Goal: Task Accomplishment & Management: Complete application form

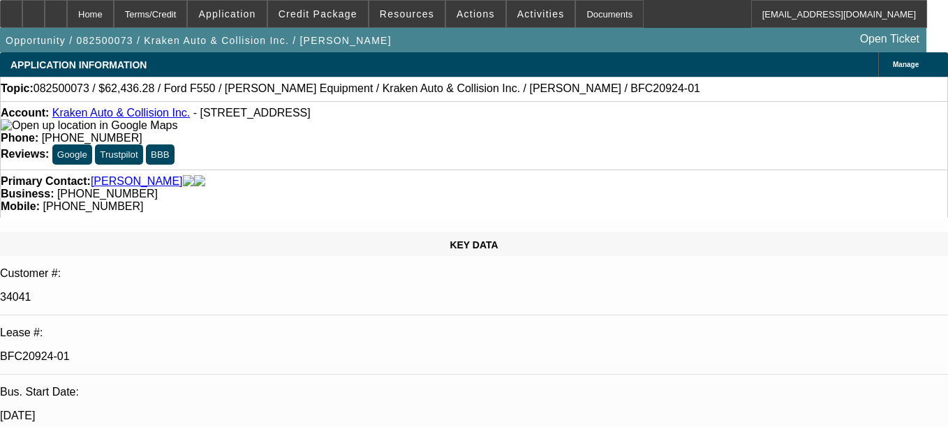
select select "0"
select select "0.1"
select select "0"
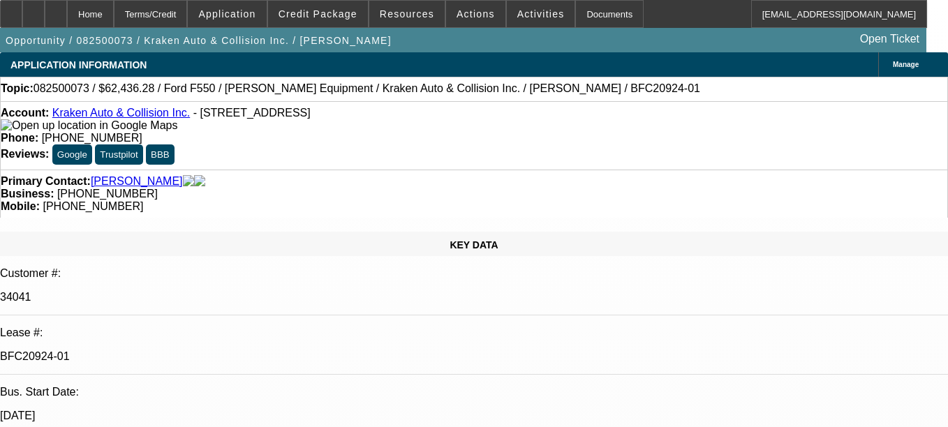
select select "0.1"
select select "0"
select select "0.1"
select select "0"
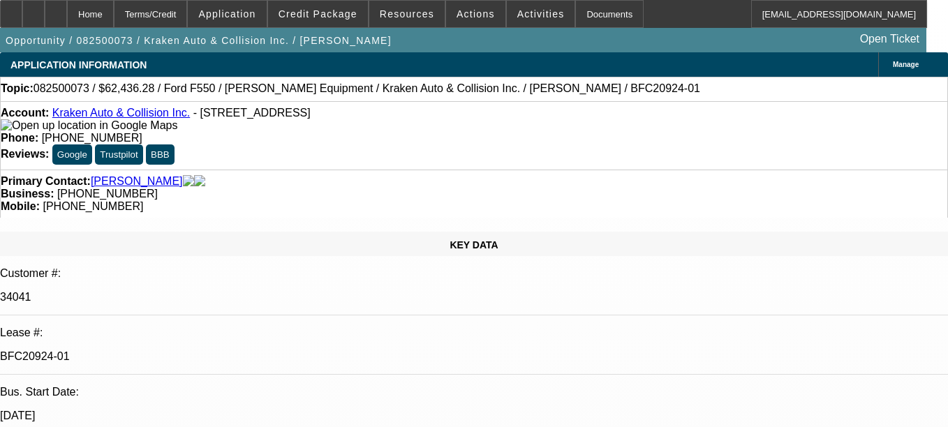
select select "0"
select select "0.1"
select select "1"
select select "3"
select select "4"
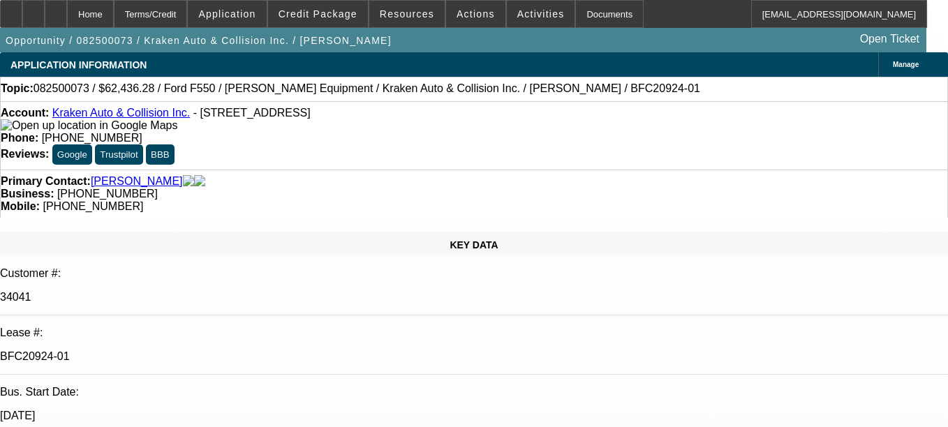
select select "1"
select select "4"
select select "1"
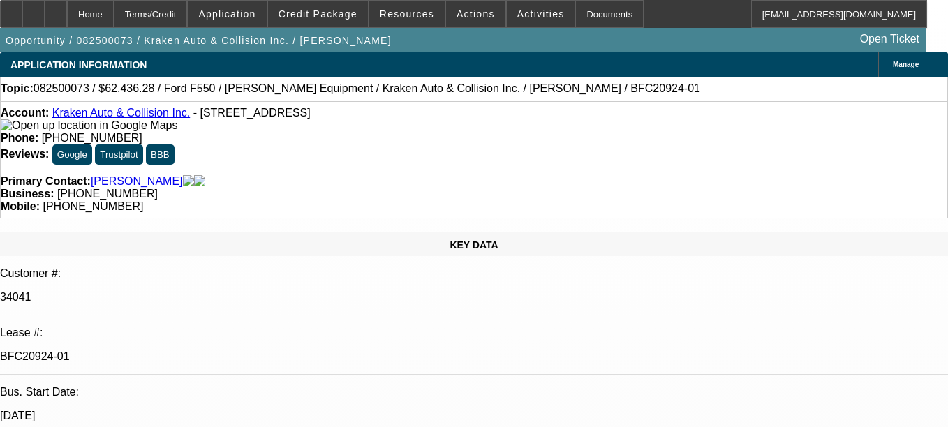
select select "4"
select select "1"
select select "4"
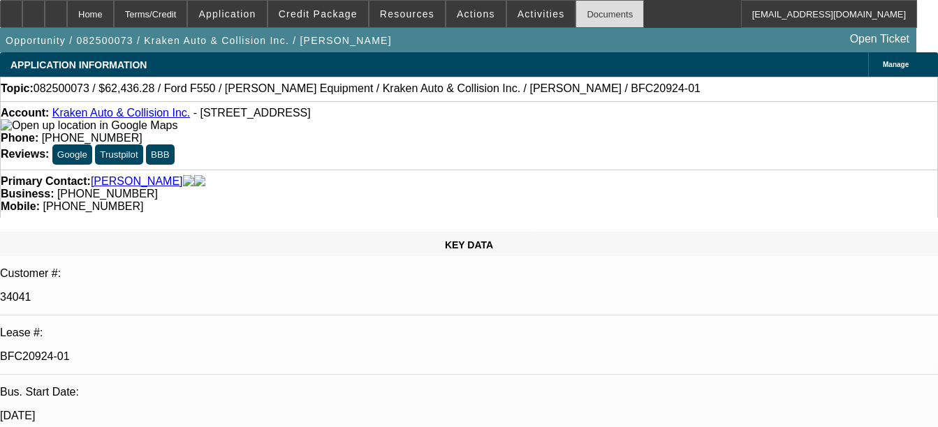
click at [598, 12] on div "Documents" at bounding box center [609, 14] width 68 height 28
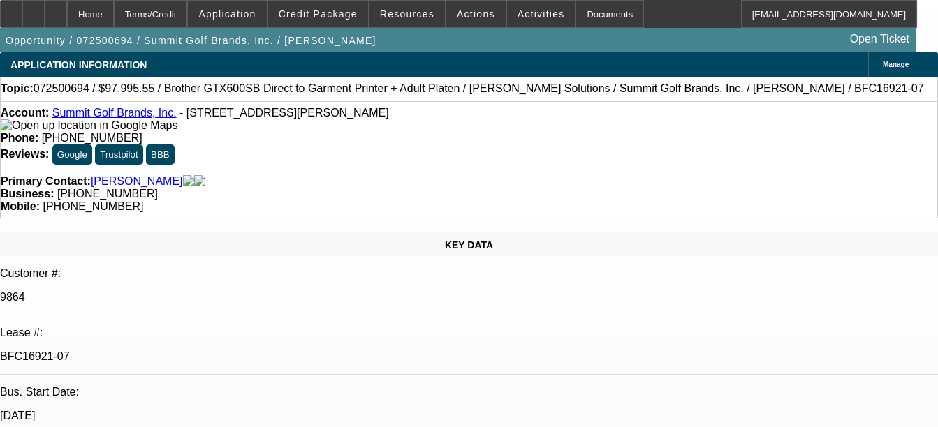
select select "0"
select select "0.1"
select select "0"
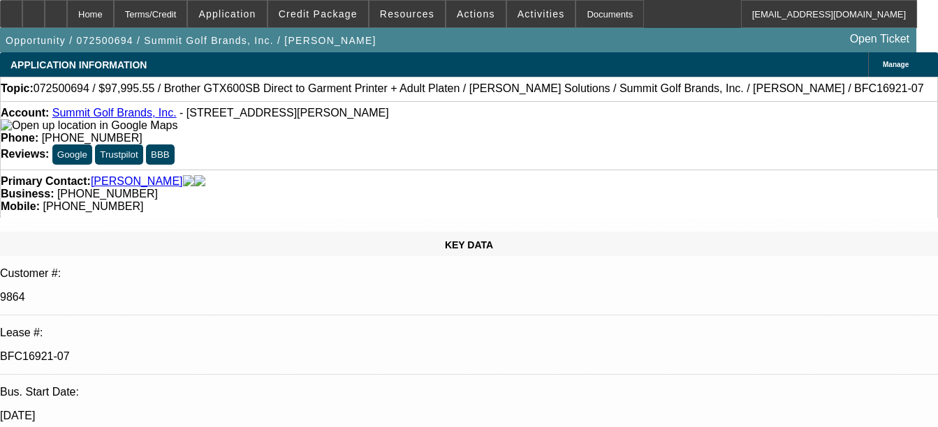
select select "0.1"
select select "0"
select select "0.1"
select select "0"
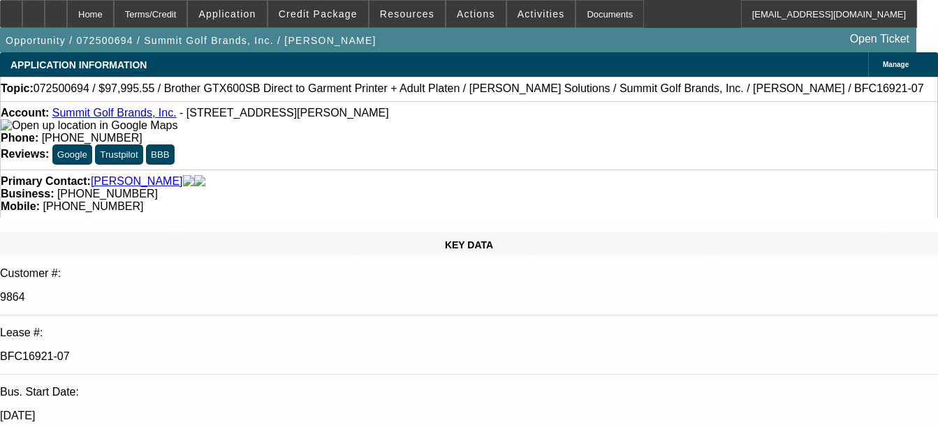
select select "0"
select select "0.1"
select select "1"
select select "4"
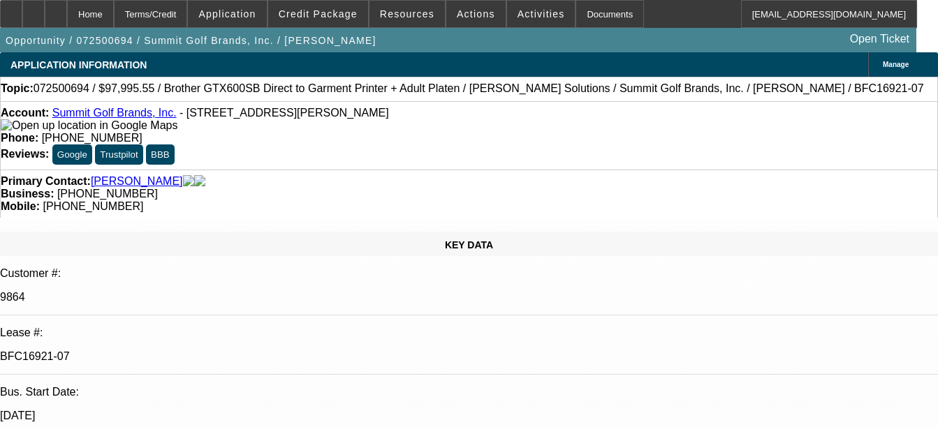
select select "1"
select select "4"
select select "1"
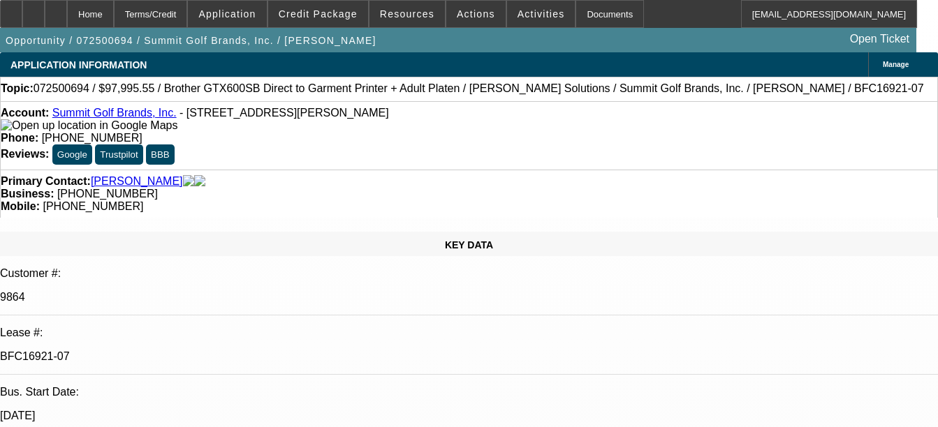
select select "4"
select select "1"
select select "4"
click at [584, 20] on div "Documents" at bounding box center [609, 14] width 68 height 28
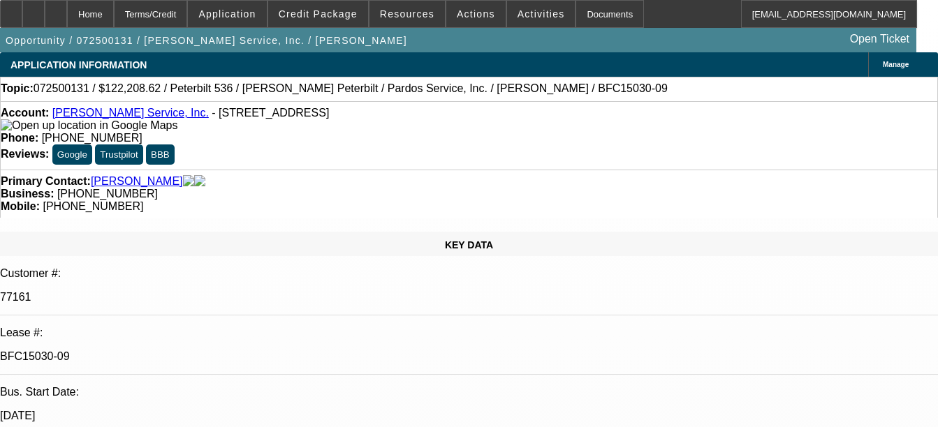
select select "0"
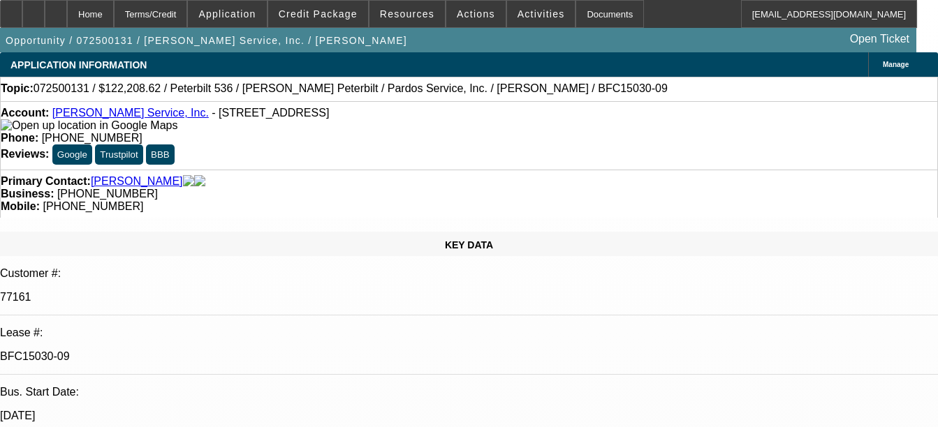
select select "0"
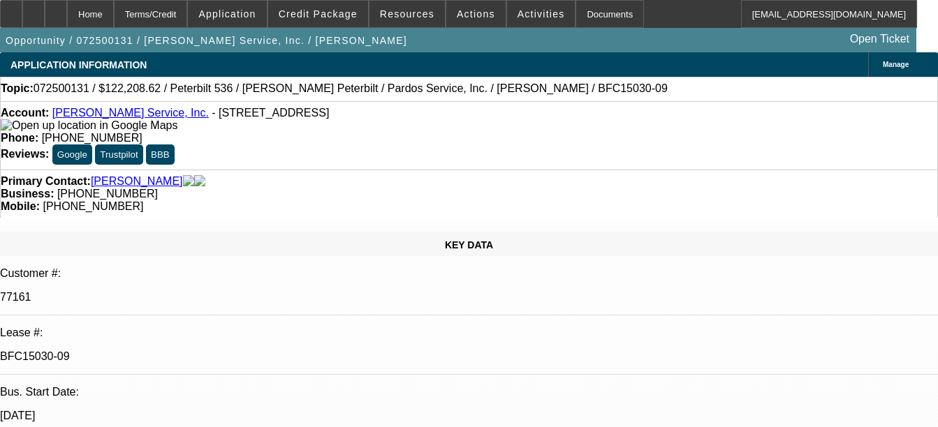
select select "0"
select select "1"
select select "6"
select select "1"
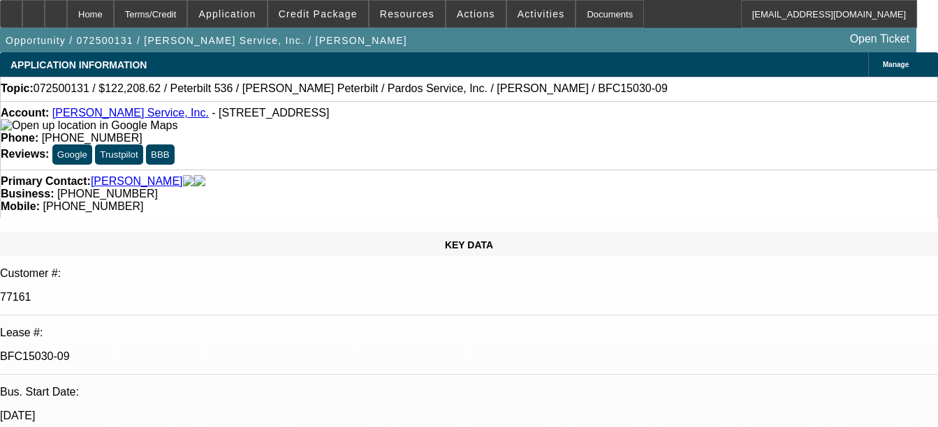
select select "6"
select select "1"
select select "6"
select select "1"
select select "6"
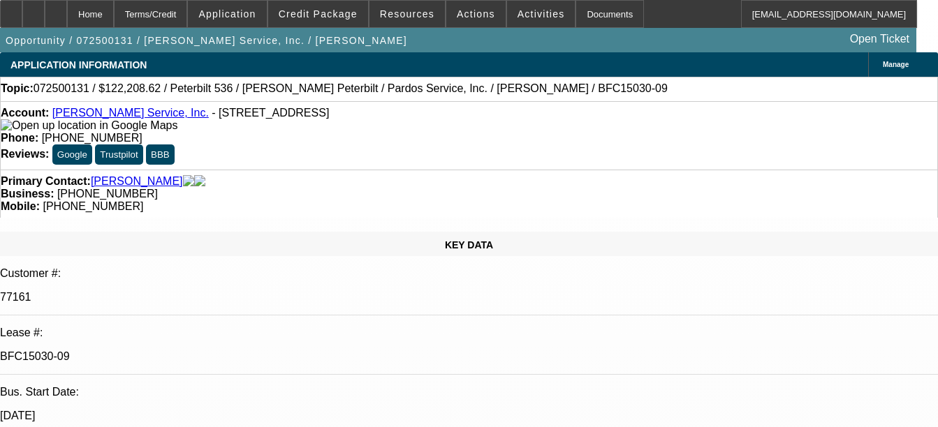
select select "1"
select select "2"
click at [577, 4] on div "Documents" at bounding box center [609, 14] width 68 height 28
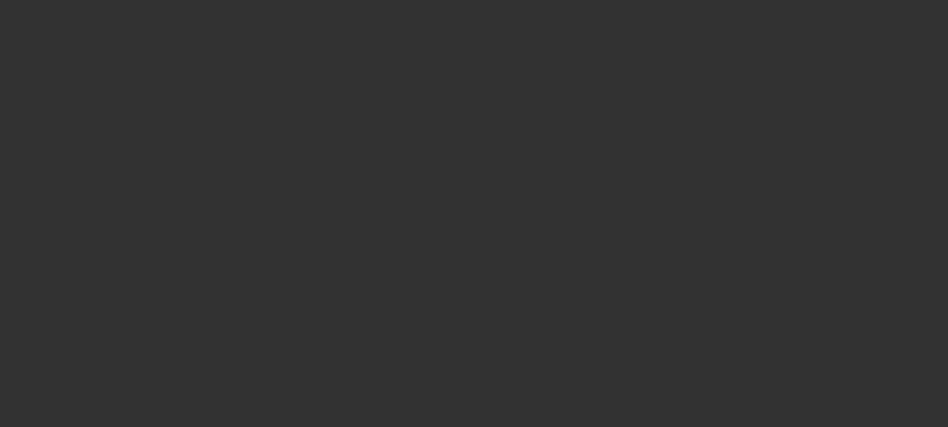
select select "0"
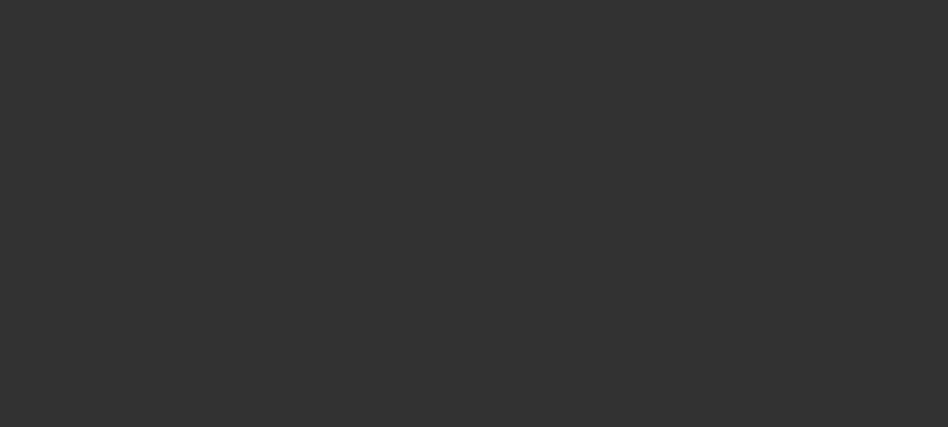
select select "0"
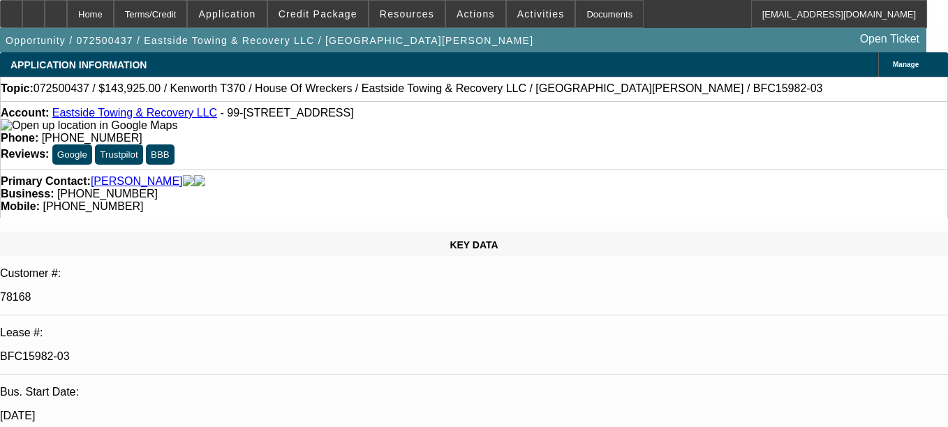
select select "1"
select select "6"
select select "1"
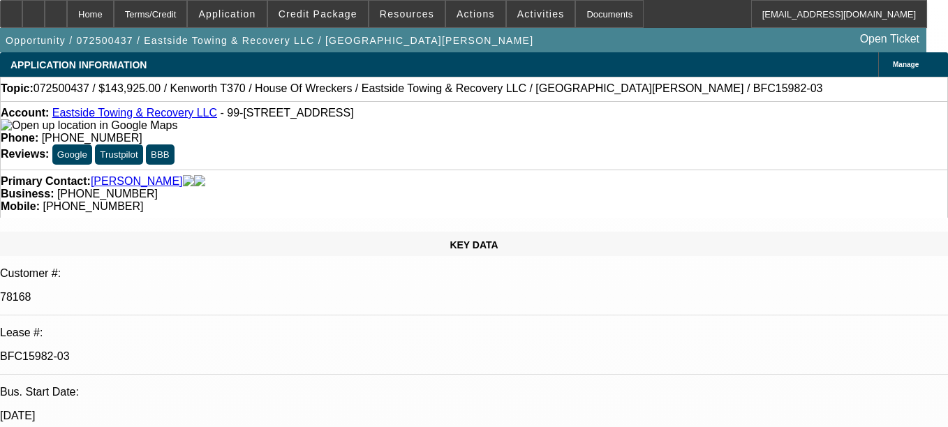
select select "6"
select select "1"
select select "6"
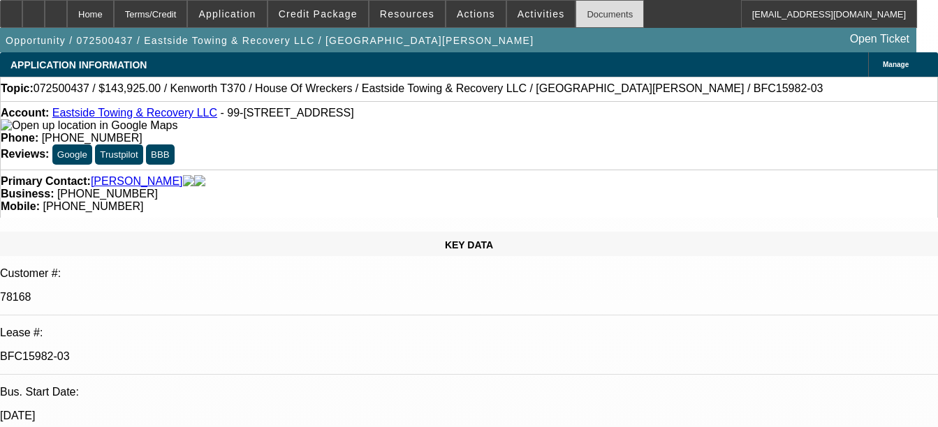
click at [598, 16] on div "Documents" at bounding box center [609, 14] width 68 height 28
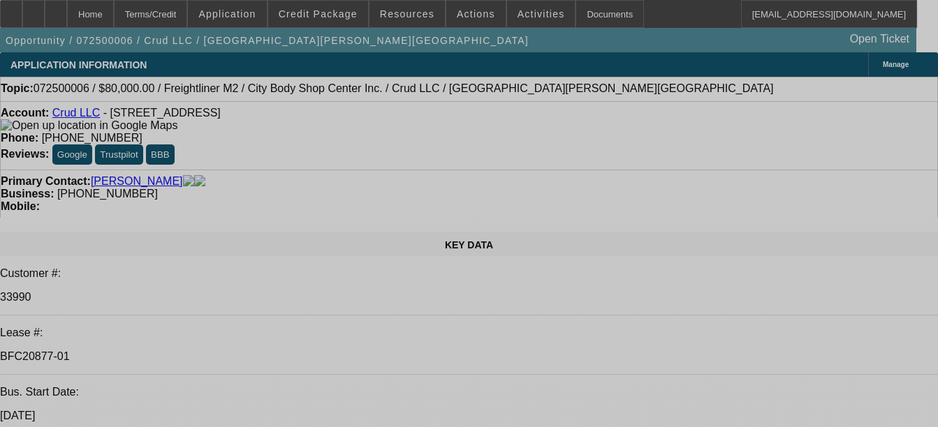
select select "0"
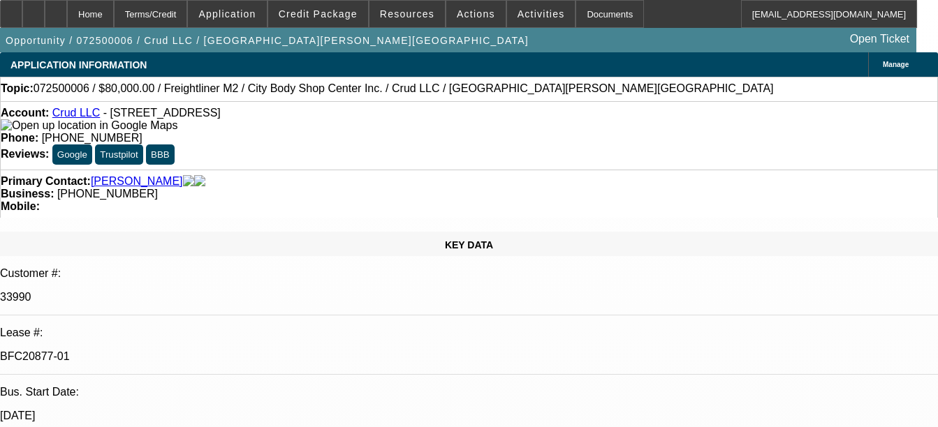
select select "2"
select select "0"
select select "2"
select select "0"
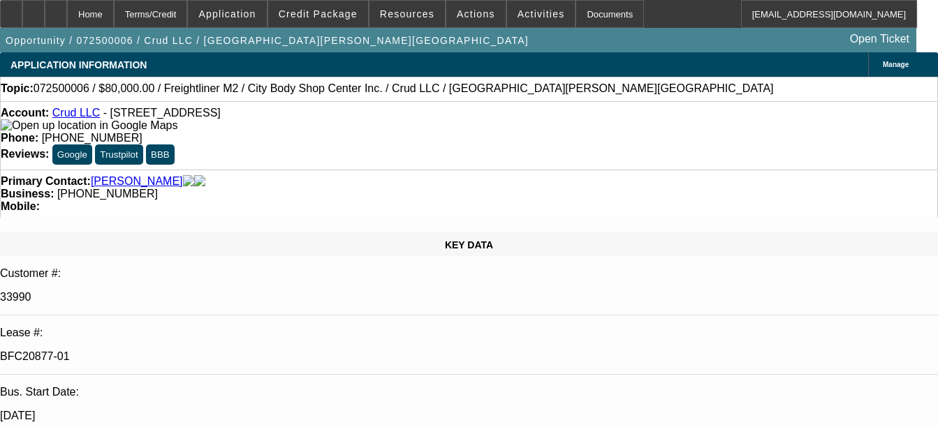
select select "0"
select select "2"
select select "0"
select select "2"
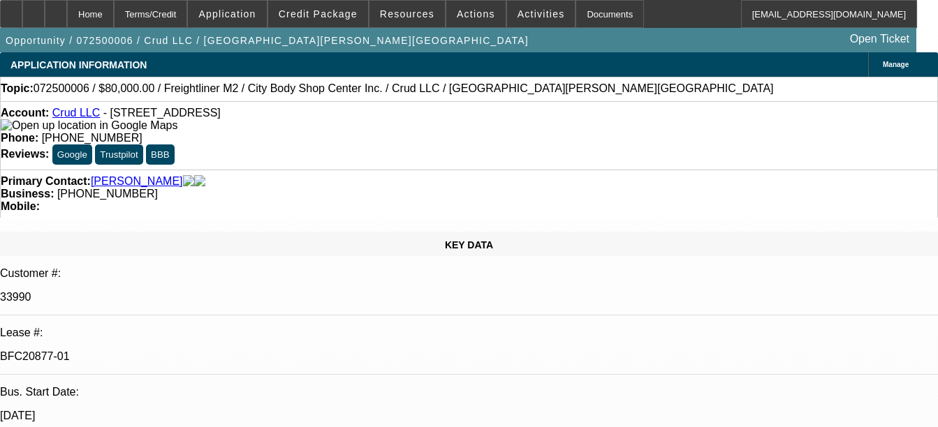
select select "0"
select select "1"
select select "2"
select select "6"
select select "1"
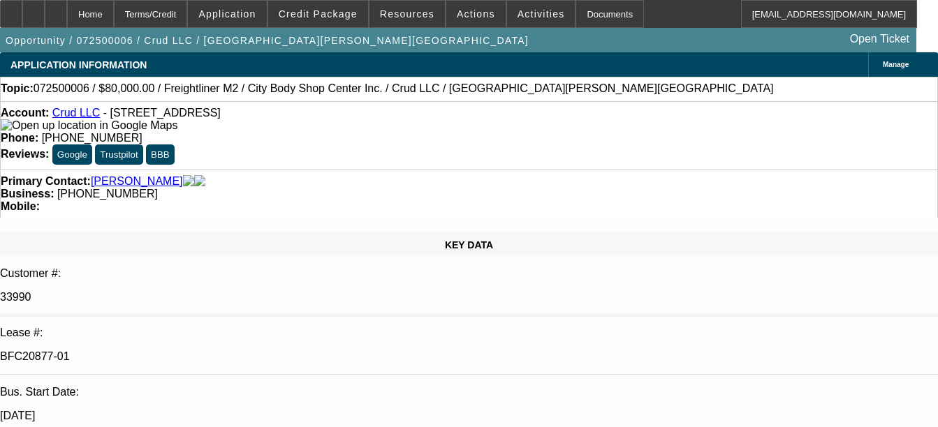
select select "2"
select select "6"
select select "1"
select select "2"
select select "6"
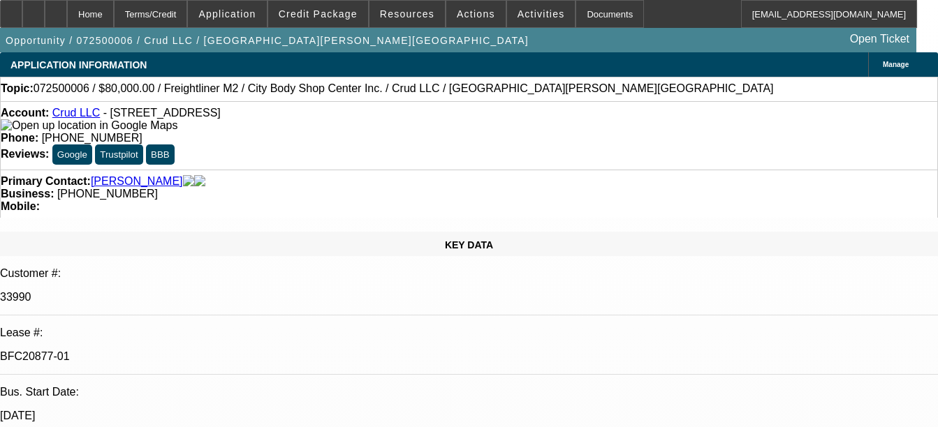
select select "1"
select select "2"
select select "6"
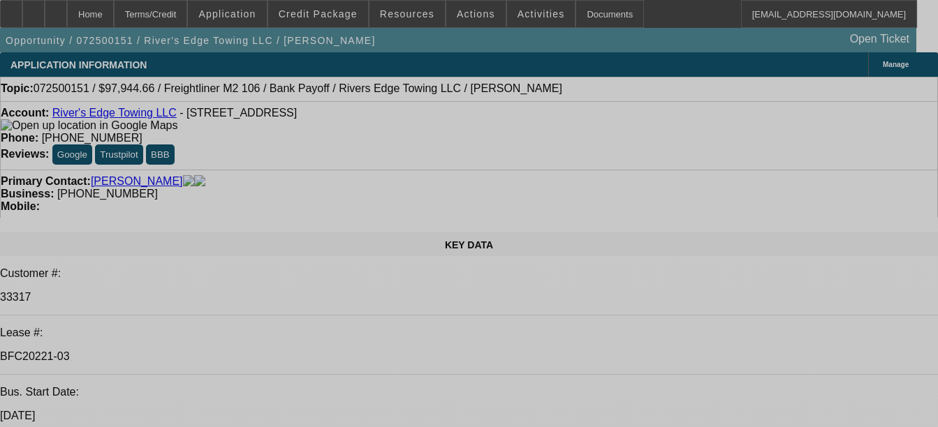
select select "0"
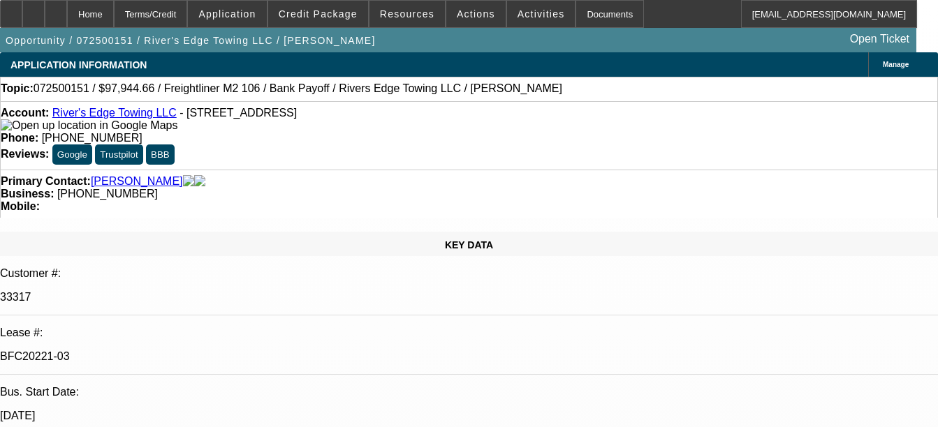
select select "2"
select select "0"
select select "6"
select select "0"
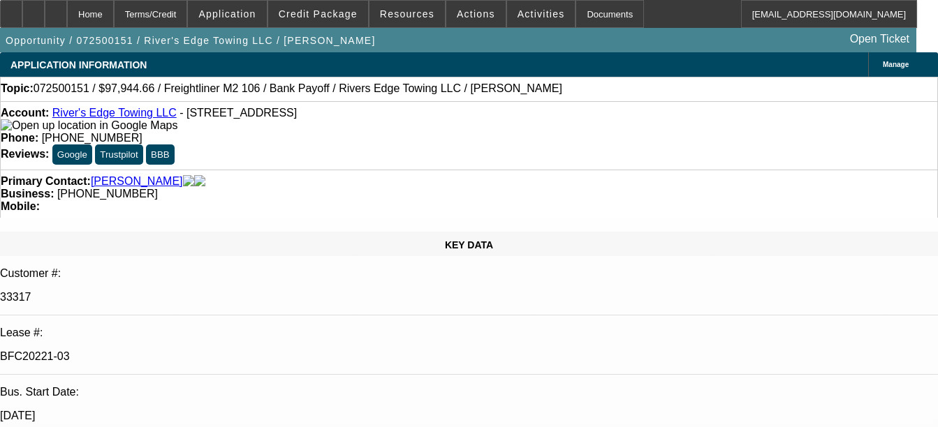
select select "2"
select select "0"
select select "6"
select select "0"
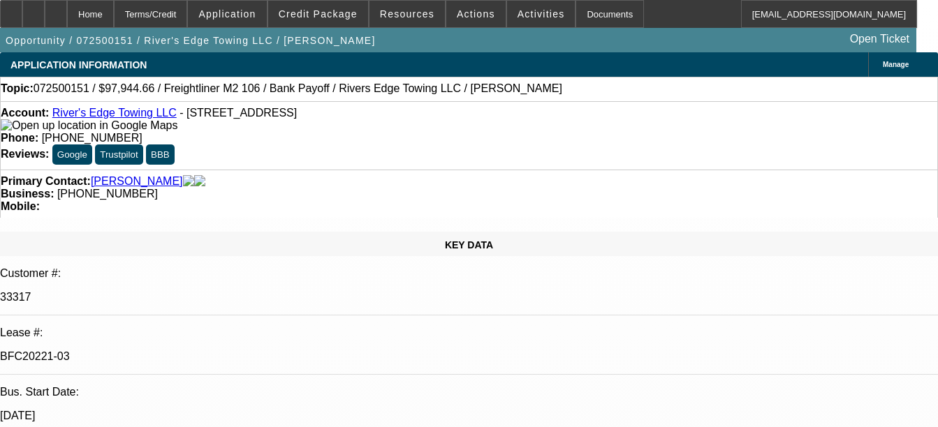
select select "2"
select select "0"
select select "6"
select select "0"
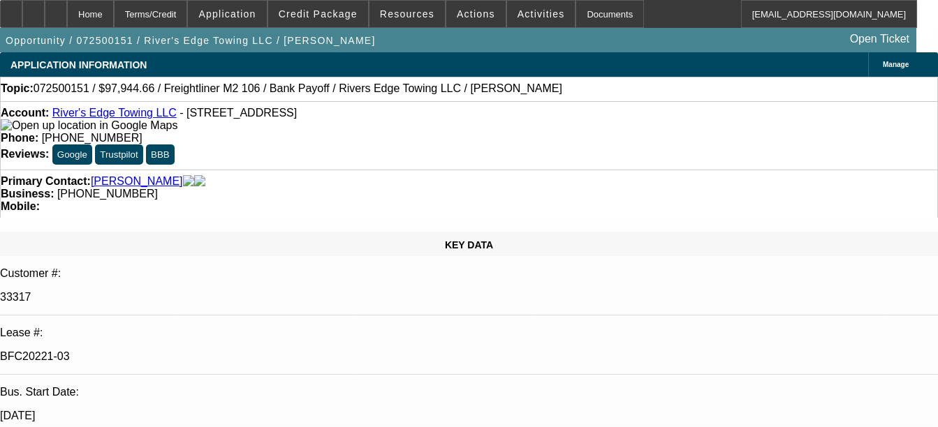
select select "0"
select select "6"
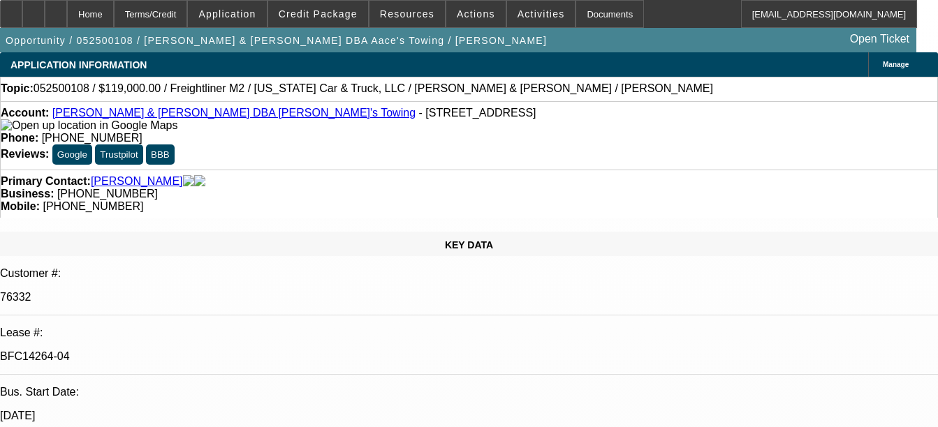
select select "0"
select select "2"
select select "0.1"
select select "4"
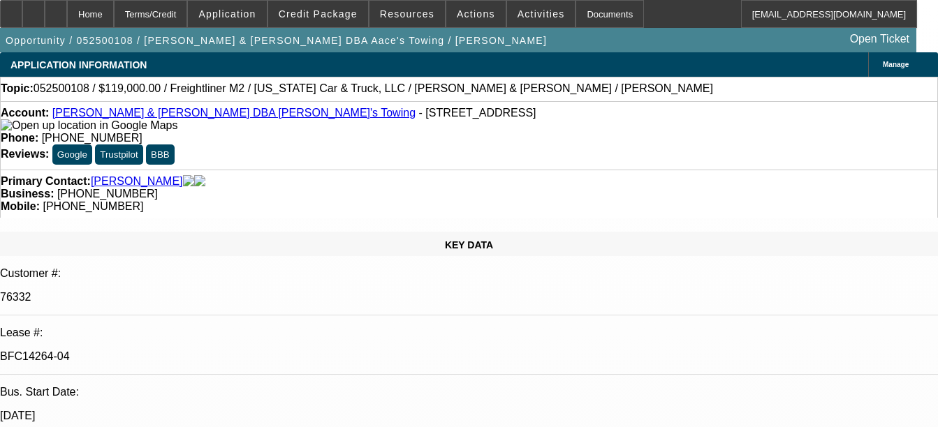
select select "0"
select select "2"
select select "0.1"
select select "4"
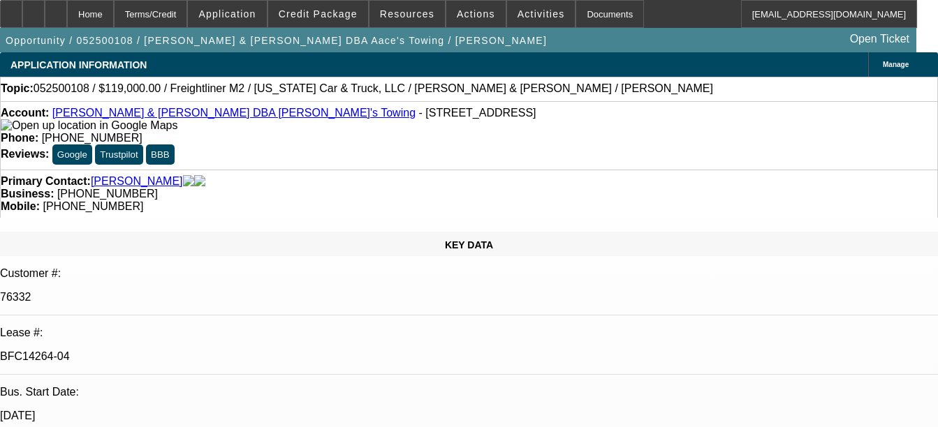
select select "0"
select select "2"
select select "0.1"
select select "4"
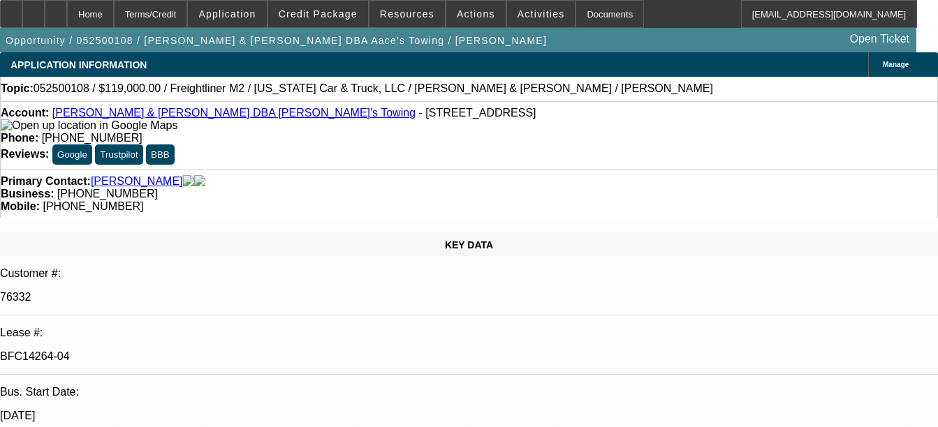
select select "0"
select select "2"
select select "0.1"
select select "4"
